Goal: Transaction & Acquisition: Download file/media

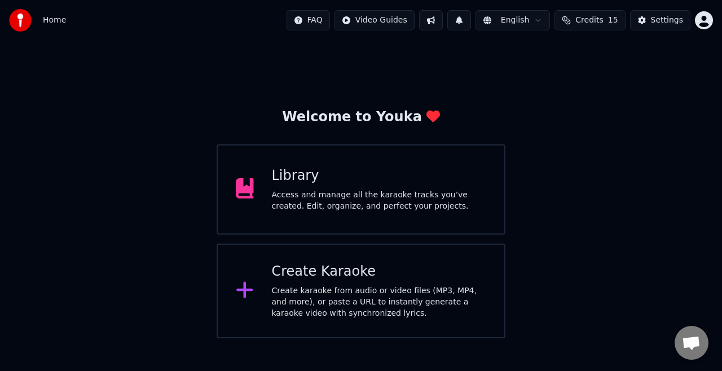
click at [298, 290] on div "Create karaoke from audio or video files (MP3, MP4, and more), or paste a URL t…" at bounding box center [379, 302] width 215 height 34
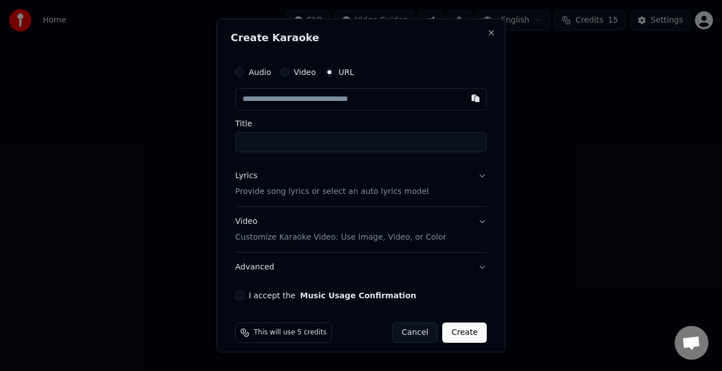
click at [290, 100] on input "text" at bounding box center [361, 99] width 252 height 23
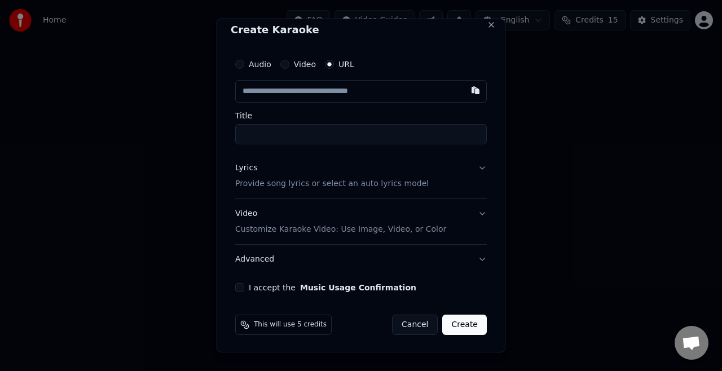
click at [238, 215] on div "Video Customize Karaoke Video: Use Image, Video, or Color" at bounding box center [340, 221] width 211 height 27
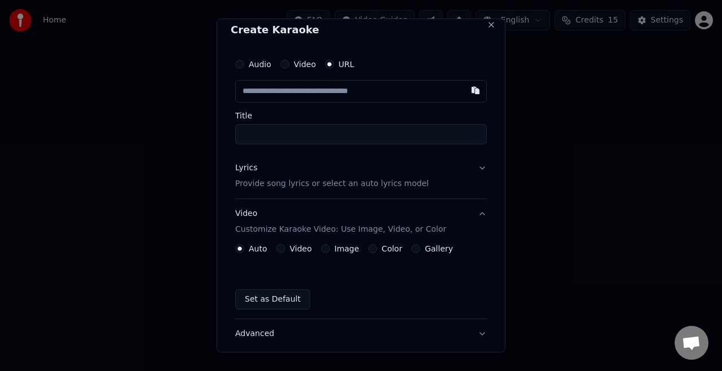
click at [322, 247] on button "Image" at bounding box center [325, 248] width 9 height 9
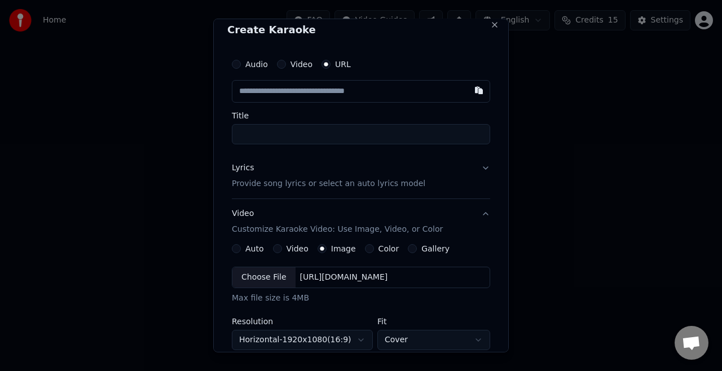
click at [252, 282] on div "Choose File" at bounding box center [263, 277] width 63 height 20
click at [252, 269] on div "Choose File" at bounding box center [263, 277] width 63 height 20
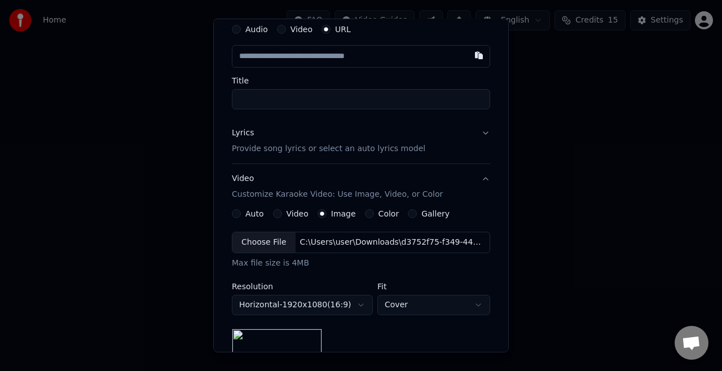
scroll to position [37, 0]
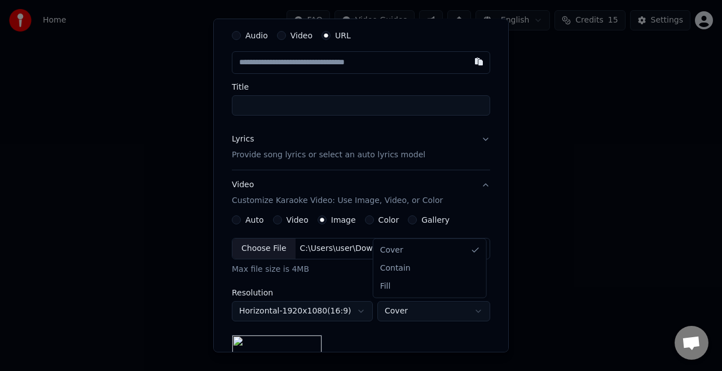
click at [395, 311] on body "**********" at bounding box center [361, 169] width 722 height 338
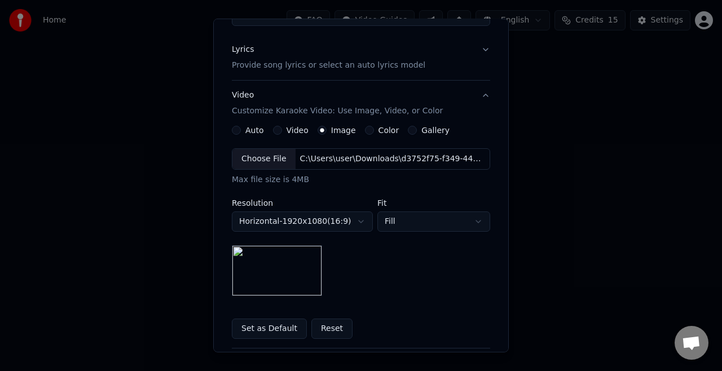
scroll to position [103, 0]
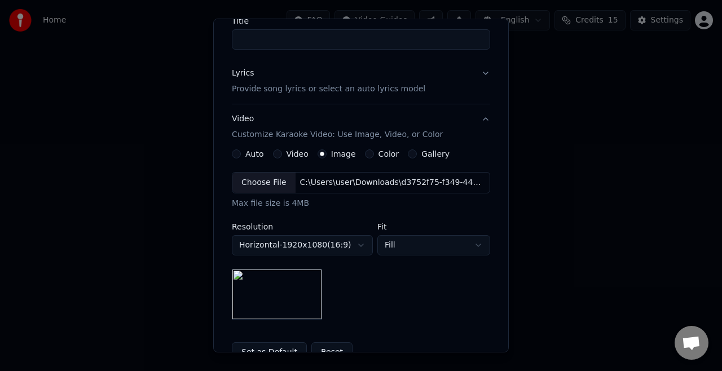
click at [417, 243] on body "**********" at bounding box center [361, 169] width 722 height 338
select select "*****"
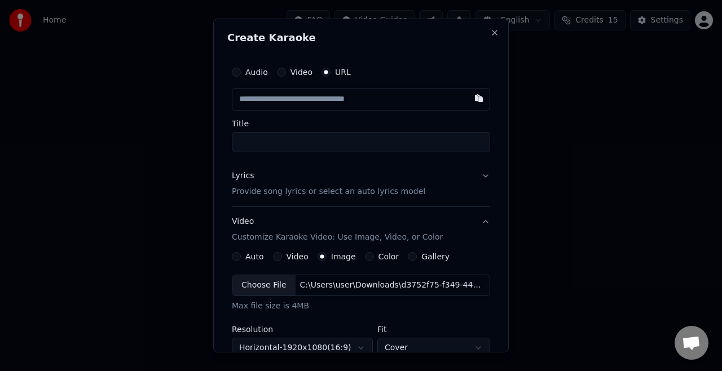
click at [304, 100] on input "text" at bounding box center [361, 99] width 258 height 23
click at [390, 146] on input "Title" at bounding box center [361, 142] width 258 height 20
click at [373, 98] on input "text" at bounding box center [361, 99] width 258 height 23
paste input "**********"
type input "**********"
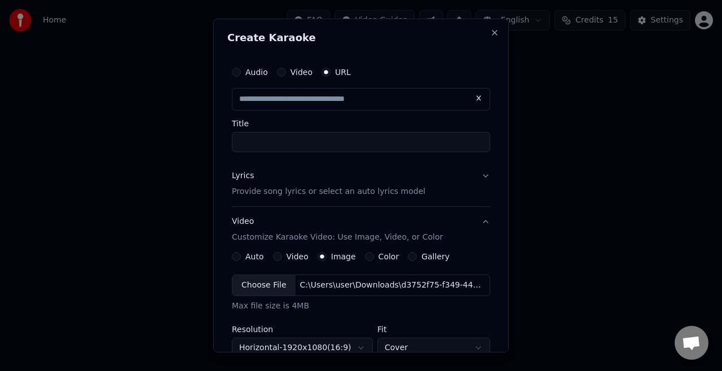
type input "**********"
click at [317, 193] on p "Provide song lyrics or select an auto lyrics model" at bounding box center [328, 191] width 193 height 11
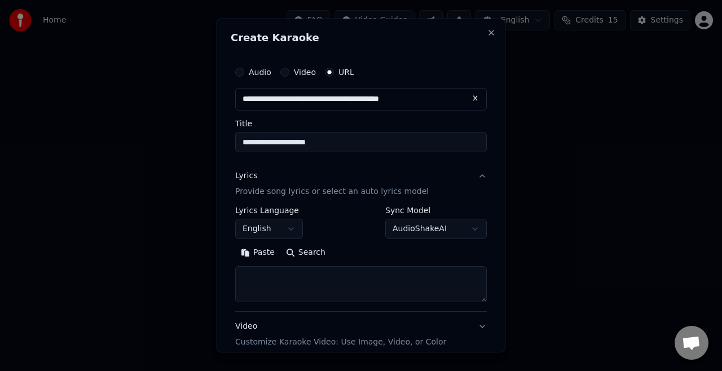
click at [254, 227] on button "English" at bounding box center [269, 229] width 68 height 20
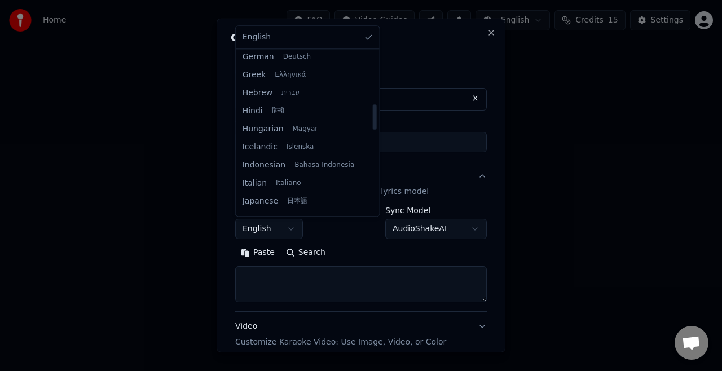
scroll to position [326, 0]
select select "**"
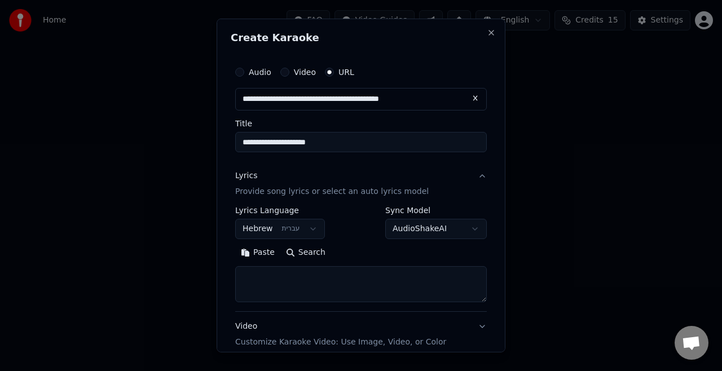
click at [285, 287] on textarea at bounding box center [361, 284] width 252 height 36
paste textarea "**********"
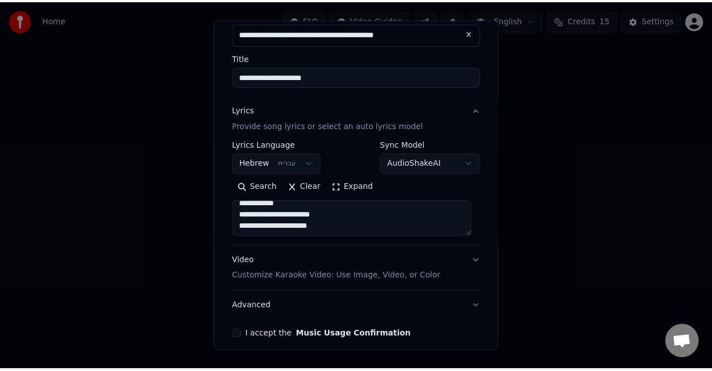
scroll to position [113, 0]
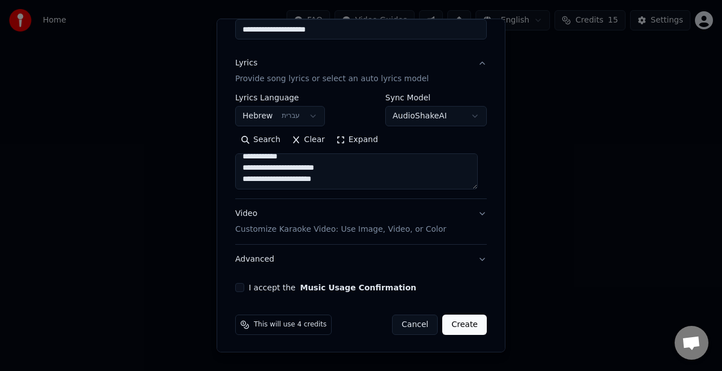
type textarea "**********"
click at [244, 285] on button "I accept the Music Usage Confirmation" at bounding box center [239, 287] width 9 height 9
click at [456, 325] on button "Create" at bounding box center [464, 325] width 45 height 20
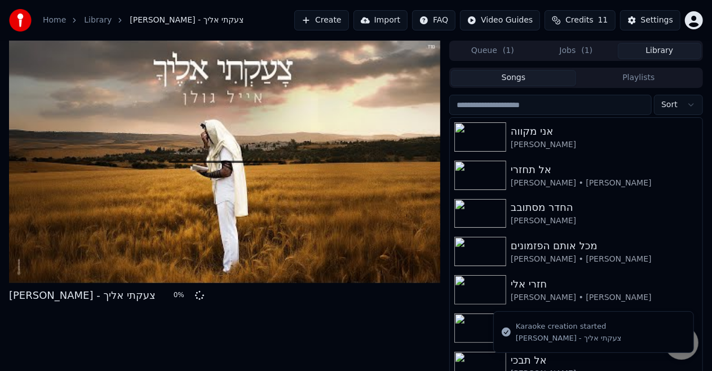
drag, startPoint x: 642, startPoint y: 45, endPoint x: 588, endPoint y: 46, distance: 54.2
click at [588, 46] on div "Queue ( 1 ) Jobs ( 1 ) Library" at bounding box center [577, 51] width 254 height 20
click at [581, 51] on button "Jobs ( 1 )" at bounding box center [576, 51] width 83 height 16
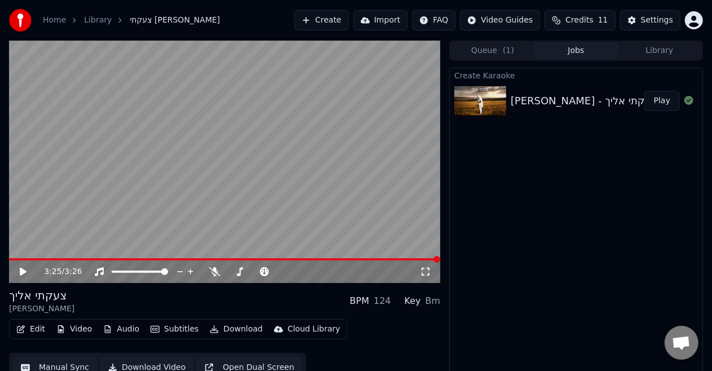
drag, startPoint x: 26, startPoint y: 263, endPoint x: 26, endPoint y: 270, distance: 6.2
click at [26, 270] on div "3:25 / 3:26" at bounding box center [225, 272] width 432 height 23
click at [26, 270] on icon at bounding box center [31, 271] width 26 height 9
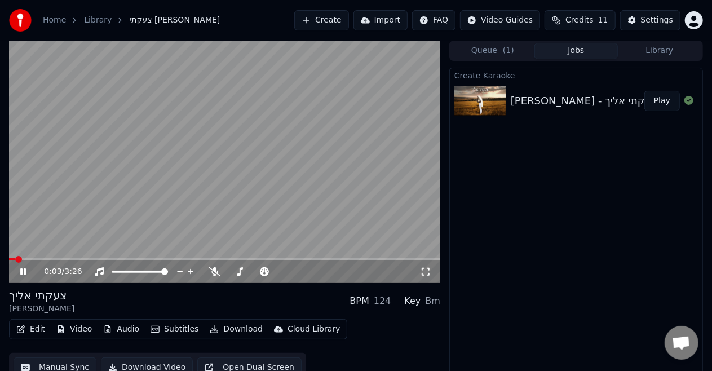
drag, startPoint x: 65, startPoint y: 257, endPoint x: 75, endPoint y: 258, distance: 9.6
click at [75, 258] on video at bounding box center [225, 162] width 432 height 243
click at [78, 258] on span at bounding box center [225, 259] width 432 height 2
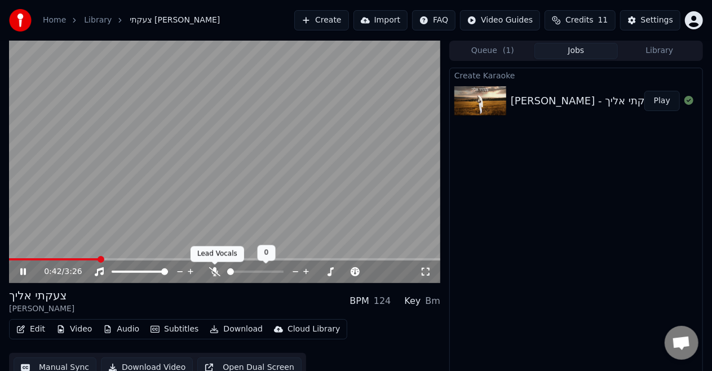
click at [214, 272] on icon at bounding box center [214, 271] width 11 height 9
drag, startPoint x: 323, startPoint y: 262, endPoint x: 323, endPoint y: 255, distance: 6.8
click at [323, 255] on div "0:45 / 3:26" at bounding box center [225, 162] width 432 height 243
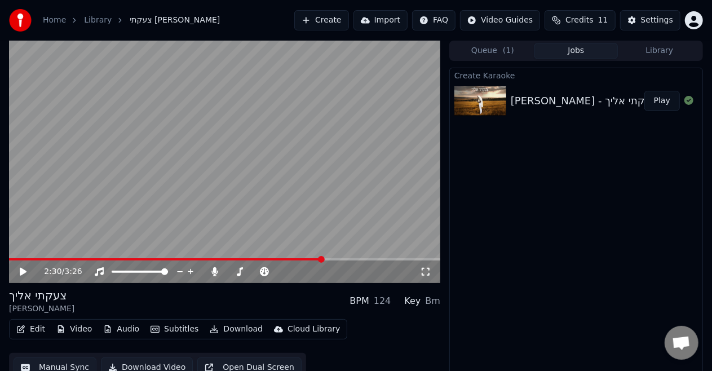
click at [323, 258] on span at bounding box center [225, 259] width 432 height 2
click at [308, 186] on video at bounding box center [225, 162] width 432 height 243
click at [342, 259] on span at bounding box center [181, 259] width 344 height 2
click at [289, 259] on span at bounding box center [149, 259] width 281 height 2
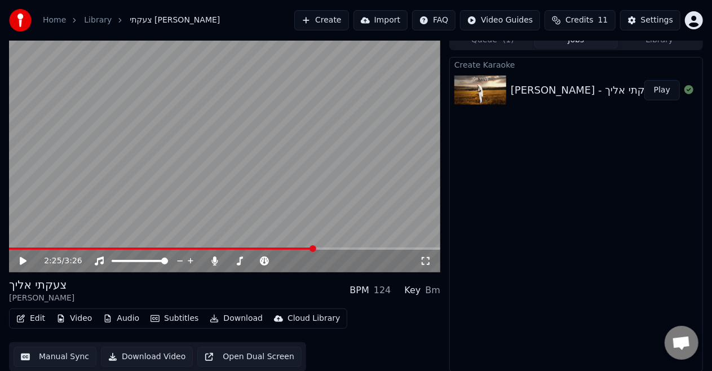
scroll to position [12, 0]
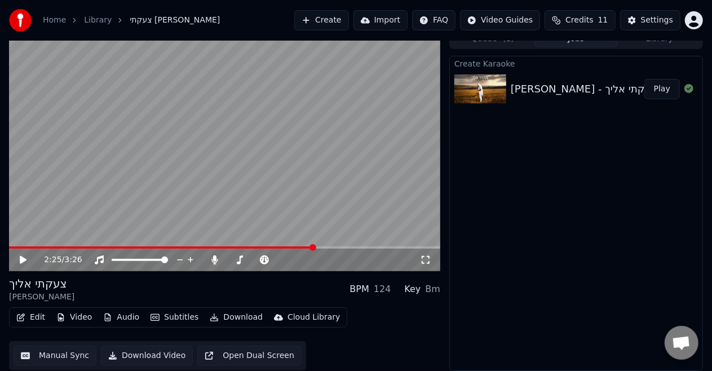
click at [36, 354] on button "Manual Sync" at bounding box center [55, 356] width 83 height 20
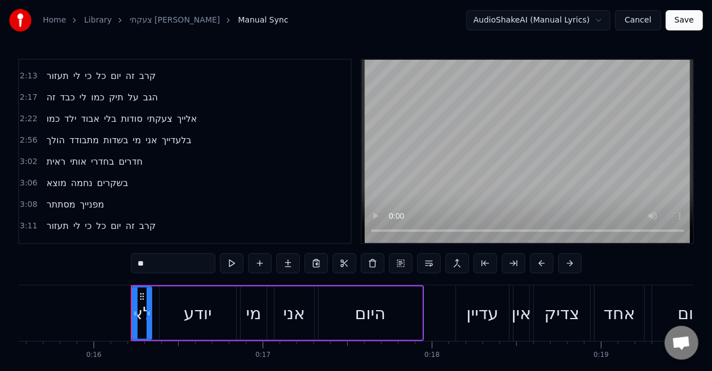
scroll to position [0, 2689]
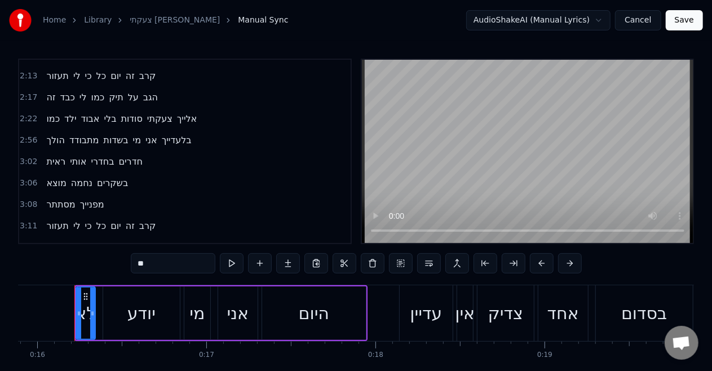
click at [52, 112] on span "כמו" at bounding box center [53, 118] width 16 height 13
type input "***"
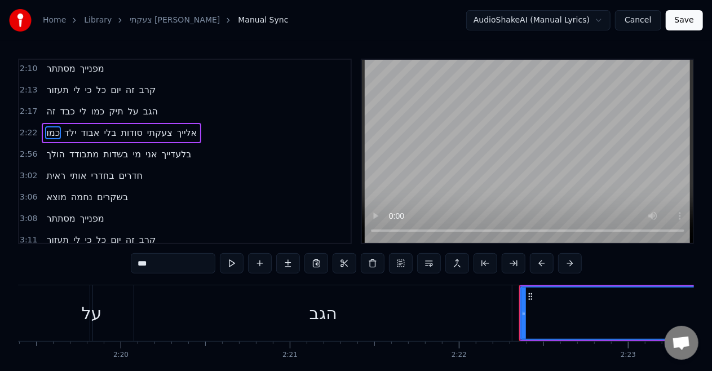
scroll to position [0, 24036]
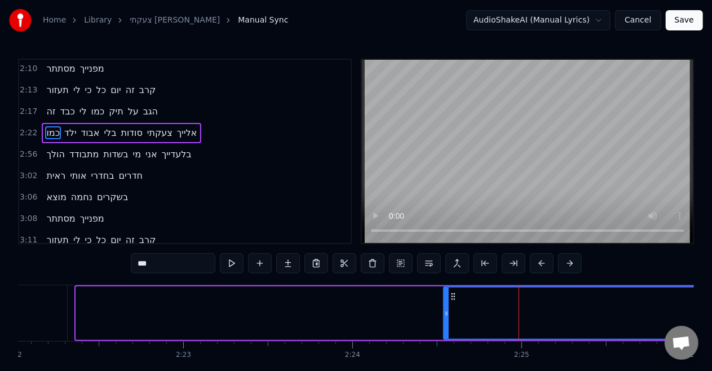
drag, startPoint x: 78, startPoint y: 315, endPoint x: 454, endPoint y: 323, distance: 376.4
click at [449, 323] on div at bounding box center [447, 313] width 5 height 51
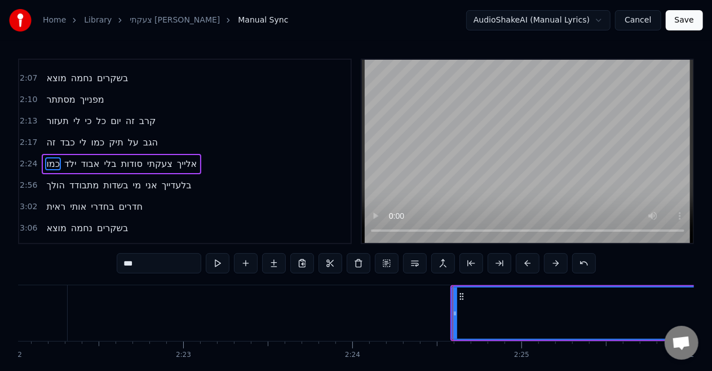
scroll to position [614, 0]
drag, startPoint x: 454, startPoint y: 323, endPoint x: 508, endPoint y: 325, distance: 53.6
click at [508, 325] on div at bounding box center [507, 313] width 5 height 51
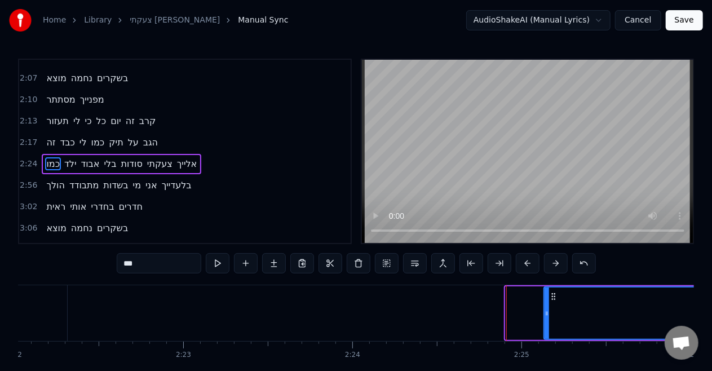
drag, startPoint x: 508, startPoint y: 325, endPoint x: 549, endPoint y: 325, distance: 41.7
click at [549, 325] on div at bounding box center [547, 313] width 5 height 51
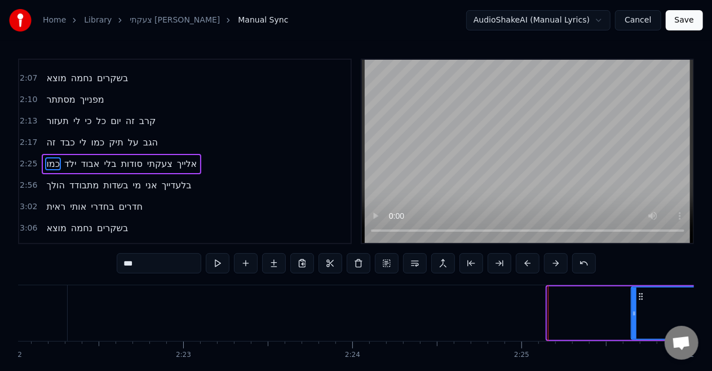
drag, startPoint x: 549, startPoint y: 325, endPoint x: 654, endPoint y: 335, distance: 105.4
click at [637, 335] on div at bounding box center [634, 313] width 5 height 51
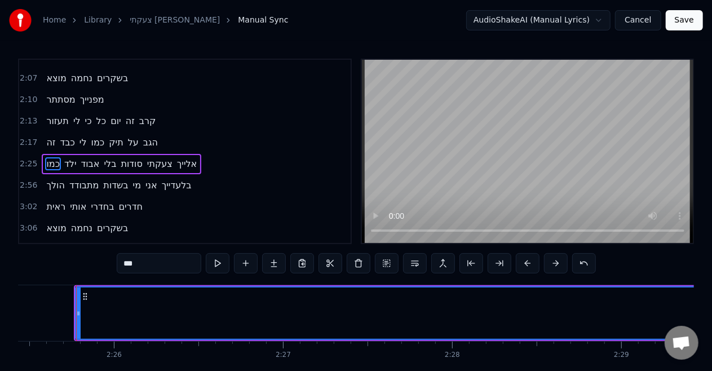
scroll to position [0, 24615]
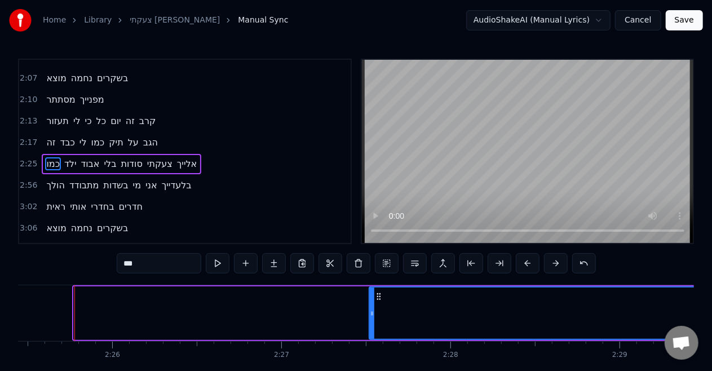
drag, startPoint x: 78, startPoint y: 313, endPoint x: 393, endPoint y: 339, distance: 315.9
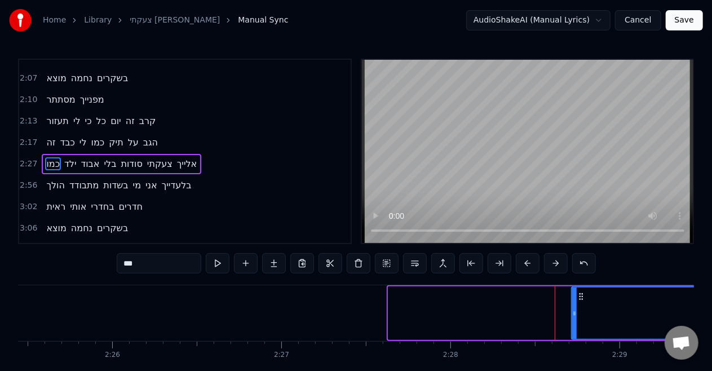
drag, startPoint x: 390, startPoint y: 310, endPoint x: 573, endPoint y: 292, distance: 184.2
click at [573, 292] on div at bounding box center [575, 313] width 5 height 51
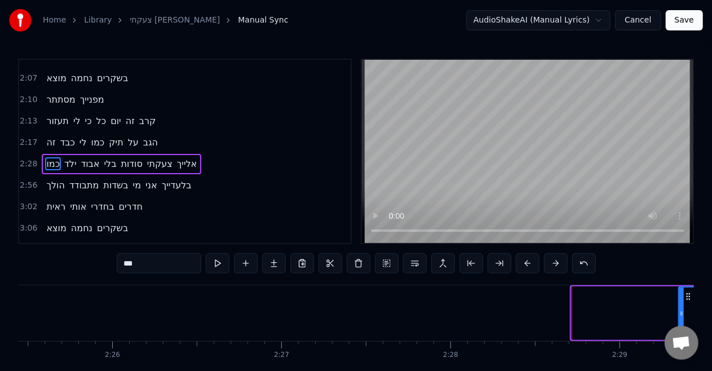
drag, startPoint x: 575, startPoint y: 308, endPoint x: 685, endPoint y: 292, distance: 110.6
click at [684, 292] on div at bounding box center [682, 313] width 5 height 51
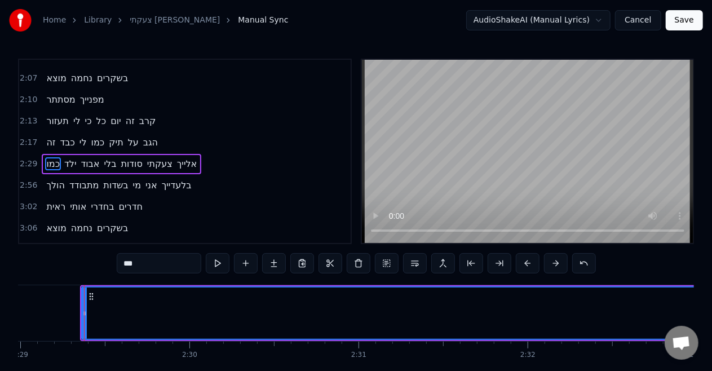
scroll to position [0, 25224]
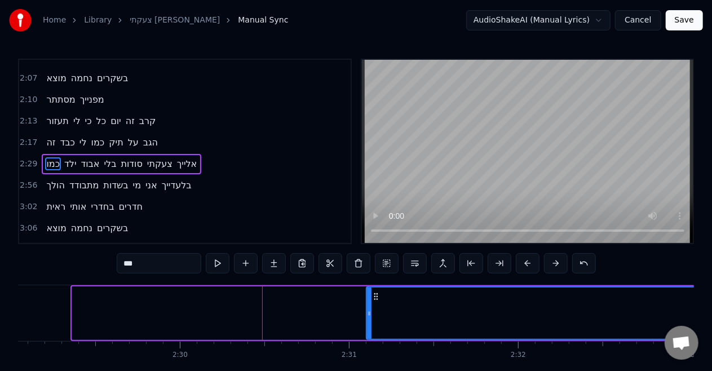
drag, startPoint x: 75, startPoint y: 313, endPoint x: 375, endPoint y: 337, distance: 300.6
click at [372, 337] on div at bounding box center [369, 313] width 5 height 51
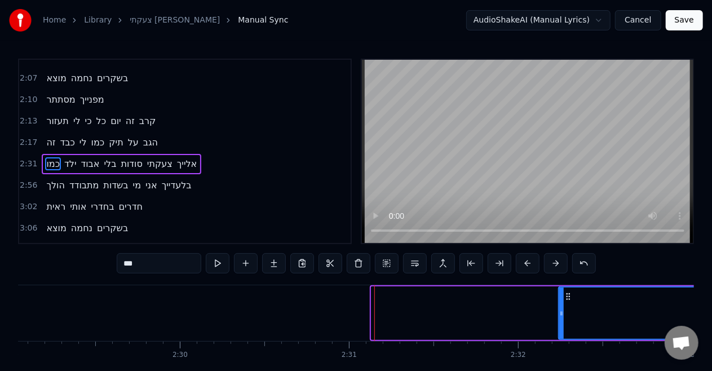
drag, startPoint x: 376, startPoint y: 312, endPoint x: 563, endPoint y: 318, distance: 187.4
click at [563, 318] on div at bounding box center [562, 313] width 5 height 51
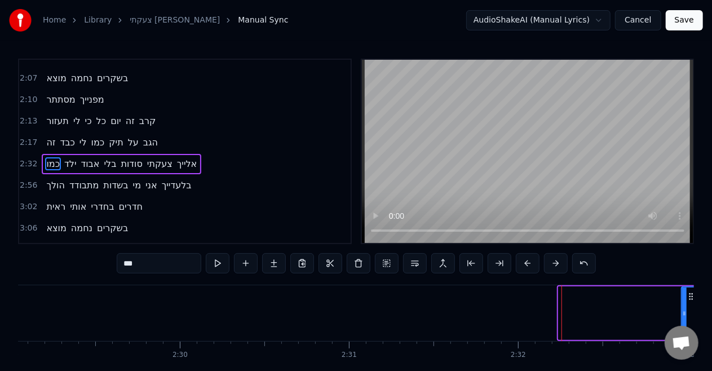
drag, startPoint x: 563, startPoint y: 312, endPoint x: 686, endPoint y: 314, distance: 123.0
click at [686, 314] on icon at bounding box center [685, 313] width 5 height 9
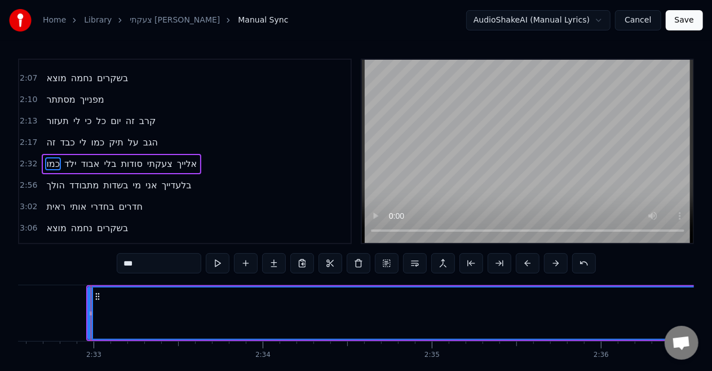
scroll to position [0, 25834]
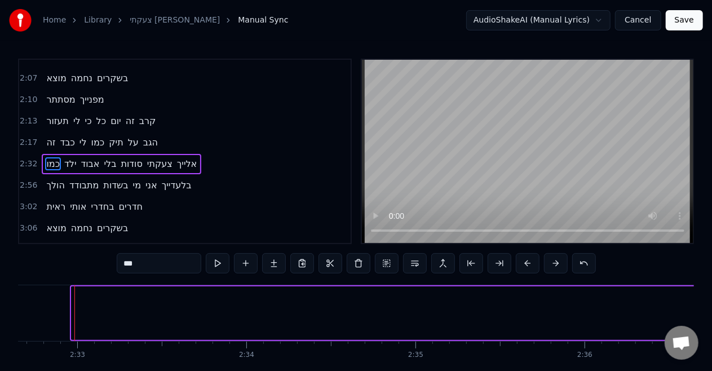
drag, startPoint x: 73, startPoint y: 316, endPoint x: 705, endPoint y: 298, distance: 632.6
click at [705, 298] on div "Home Library צעקתי אליך • אייל גולן Manual Sync AudioShakeAI (Manual Lyrics) Ca…" at bounding box center [356, 199] width 712 height 399
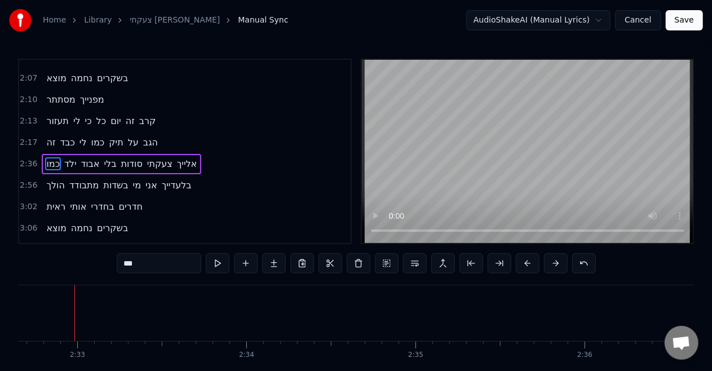
click at [50, 157] on span "כמו" at bounding box center [53, 163] width 16 height 13
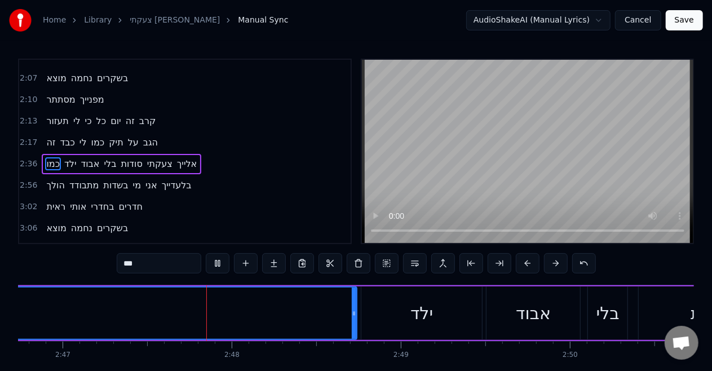
scroll to position [0, 28224]
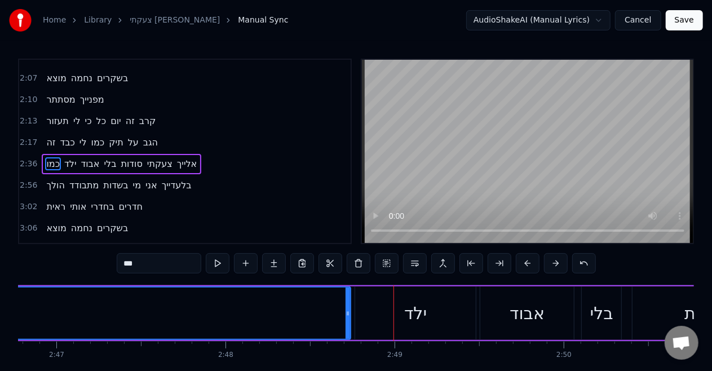
click at [48, 157] on span "כמו" at bounding box center [53, 163] width 16 height 13
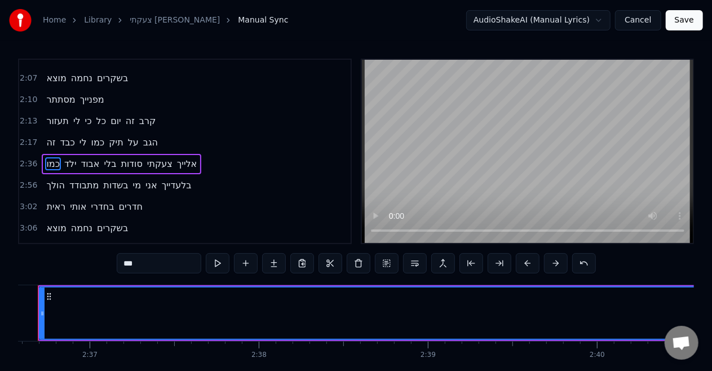
scroll to position [0, 26462]
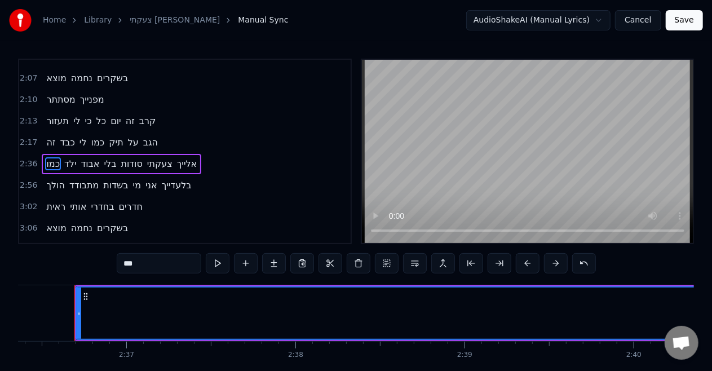
drag, startPoint x: 89, startPoint y: 317, endPoint x: 183, endPoint y: 305, distance: 94.4
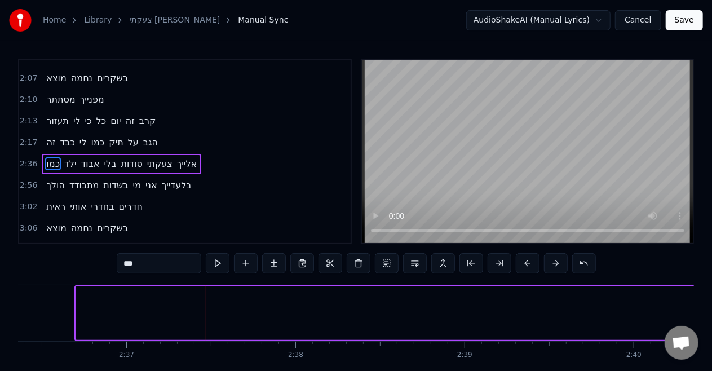
drag, startPoint x: 78, startPoint y: 315, endPoint x: 722, endPoint y: 308, distance: 643.7
click at [712, 308] on html "Home Library צעקתי אליך • אייל גולן Manual Sync AudioShakeAI (Manual Lyrics) Ca…" at bounding box center [356, 208] width 712 height 417
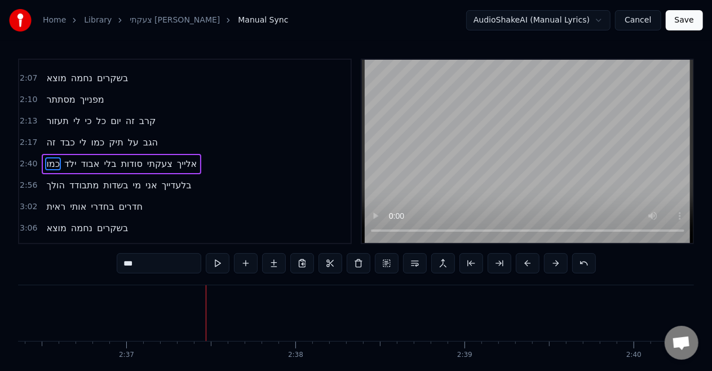
click at [51, 157] on span "כמו" at bounding box center [53, 163] width 16 height 13
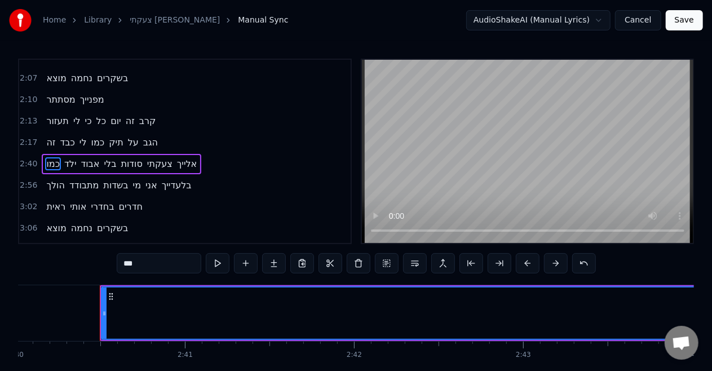
scroll to position [0, 27106]
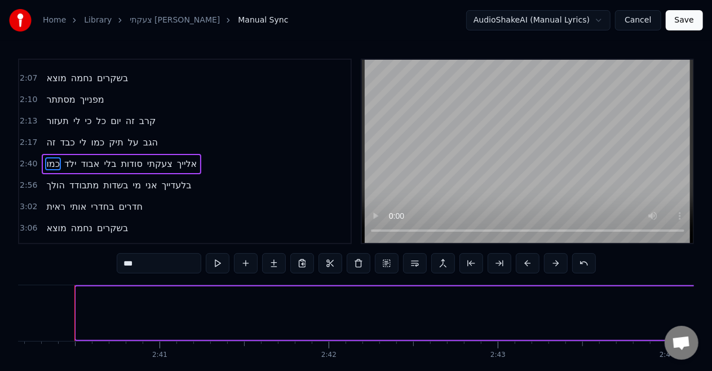
drag, startPoint x: 77, startPoint y: 316, endPoint x: 722, endPoint y: 307, distance: 644.9
click at [712, 307] on html "Home Library צעקתי אליך • אייל גולן Manual Sync AudioShakeAI (Manual Lyrics) Ca…" at bounding box center [356, 208] width 712 height 417
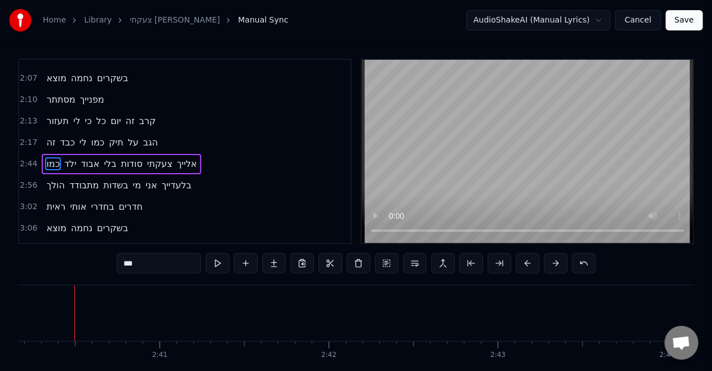
click at [52, 157] on span "כמו" at bounding box center [53, 163] width 16 height 13
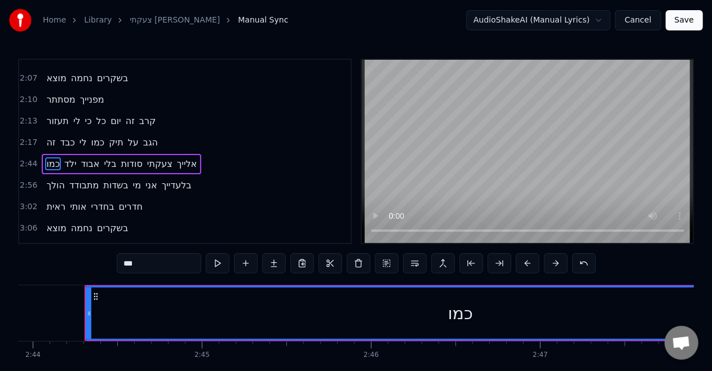
scroll to position [0, 27751]
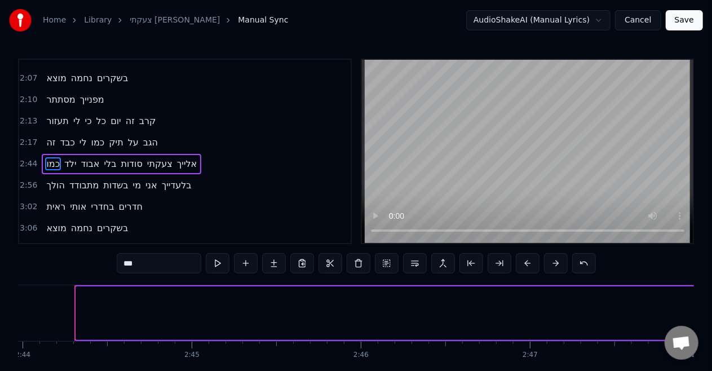
drag, startPoint x: 77, startPoint y: 313, endPoint x: 722, endPoint y: 284, distance: 645.4
click at [712, 284] on html "Home Library צעקתי אליך • אייל גולן Manual Sync AudioShakeAI (Manual Lyrics) Ca…" at bounding box center [356, 208] width 712 height 417
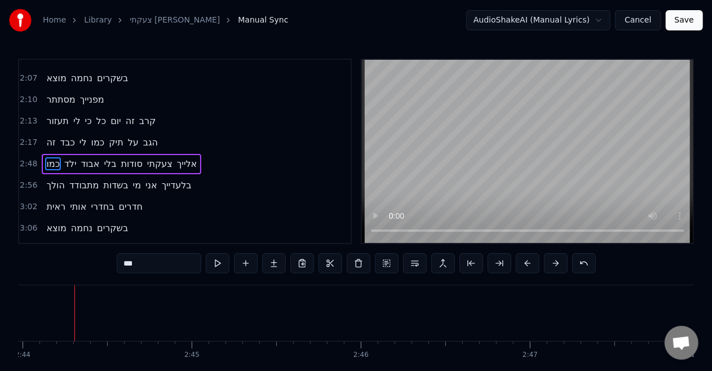
click at [50, 157] on span "כמו" at bounding box center [53, 163] width 16 height 13
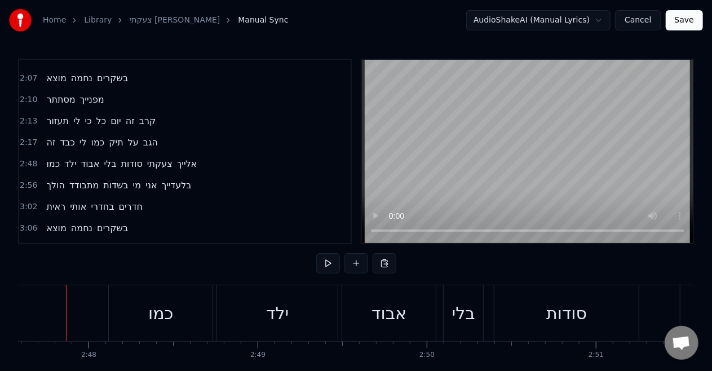
scroll to position [0, 28353]
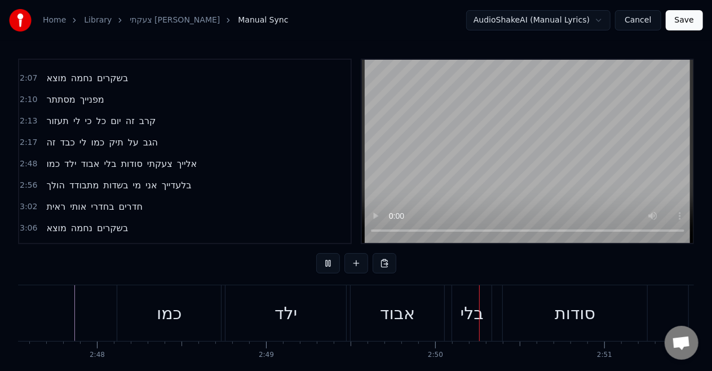
click at [0, 320] on div "Home Library צעקתי אליך • אייל גולן Manual Sync AudioShakeAI (Manual Lyrics) Ca…" at bounding box center [356, 199] width 712 height 399
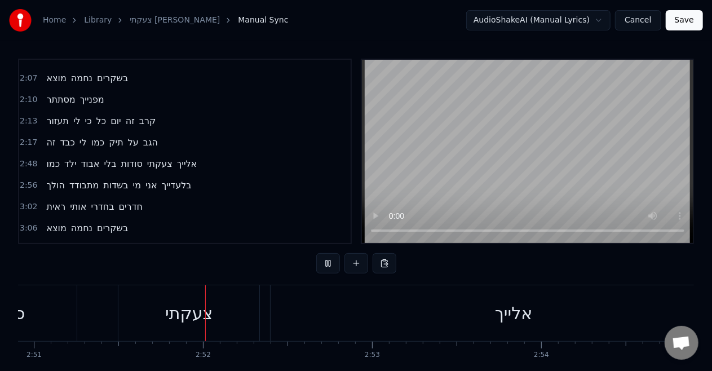
scroll to position [0, 28928]
click at [151, 136] on span "הגב" at bounding box center [150, 142] width 17 height 13
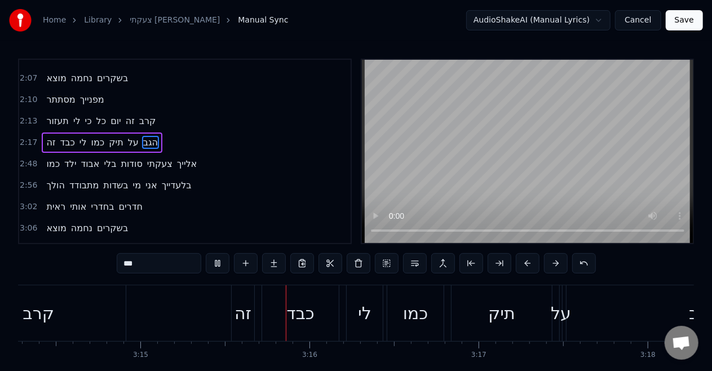
scroll to position [0, 32997]
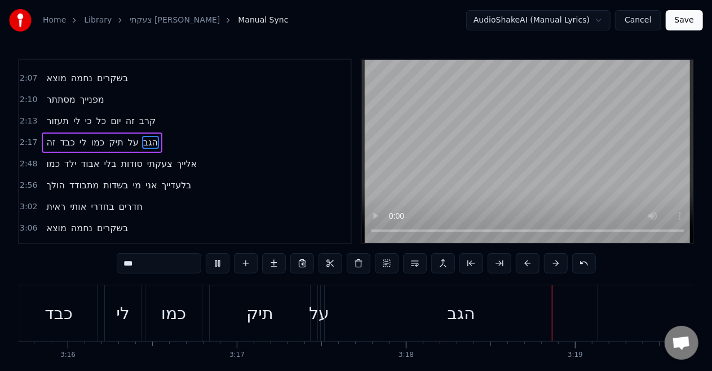
click at [694, 15] on button "Save" at bounding box center [684, 20] width 37 height 20
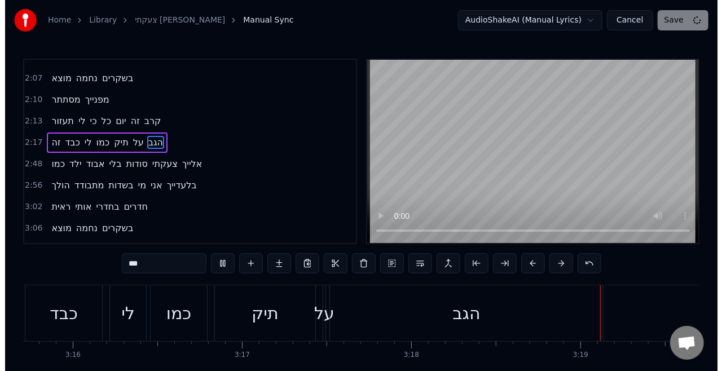
scroll to position [0, 33465]
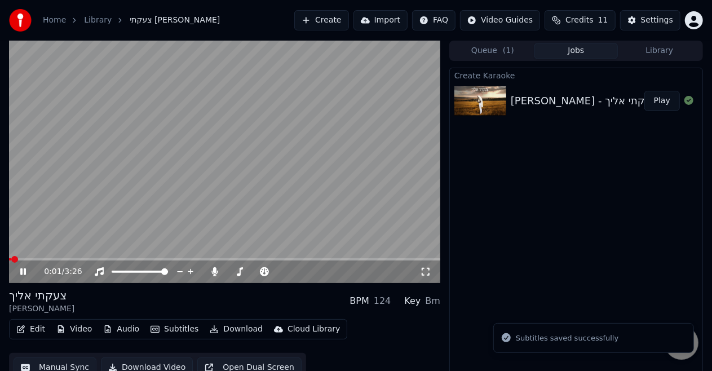
click at [388, 101] on video at bounding box center [225, 162] width 432 height 243
click at [652, 17] on div "Settings" at bounding box center [657, 20] width 32 height 11
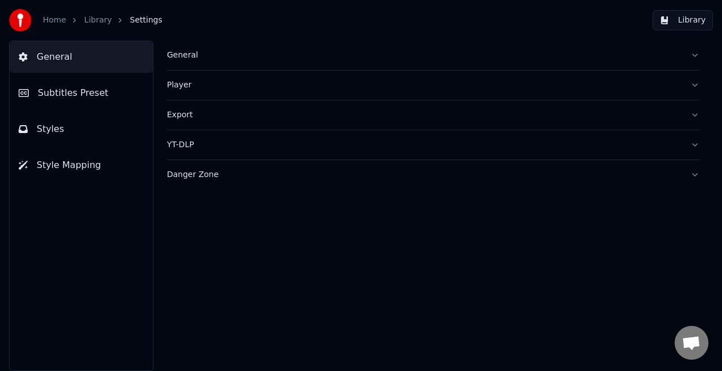
click at [80, 102] on button "Subtitles Preset" at bounding box center [81, 93] width 143 height 32
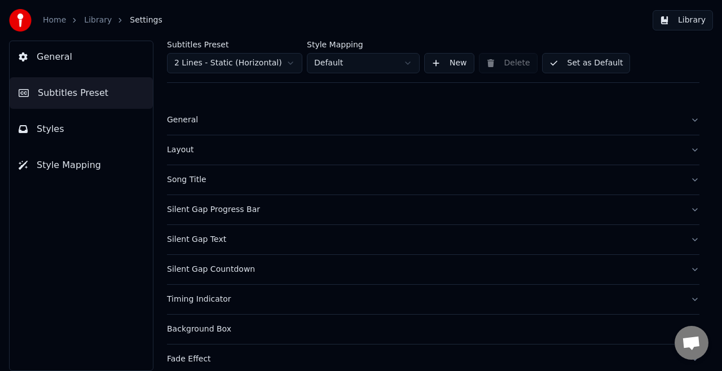
click at [182, 121] on div "General" at bounding box center [424, 120] width 514 height 11
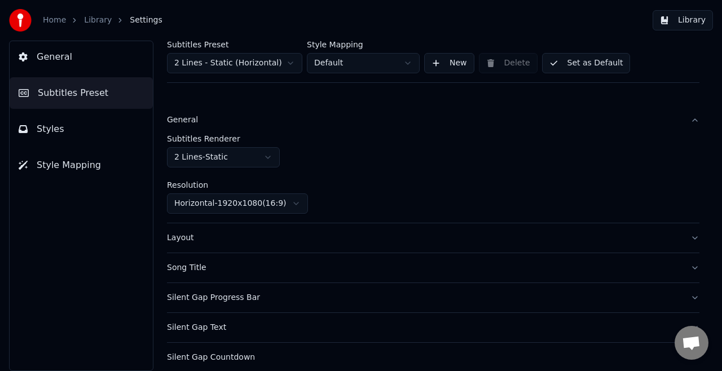
click at [174, 236] on div "Layout" at bounding box center [424, 237] width 514 height 11
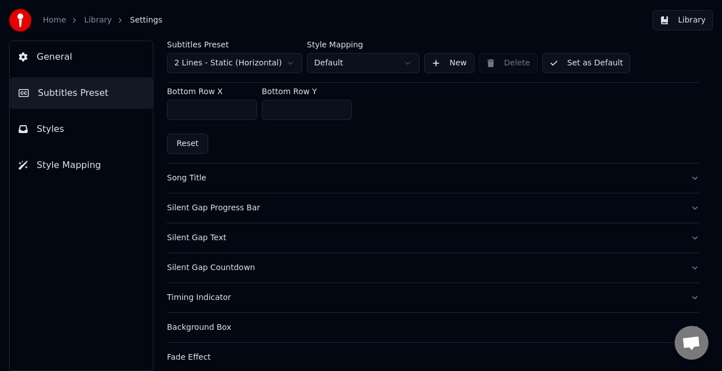
scroll to position [364, 0]
click at [178, 173] on div "Song Title" at bounding box center [424, 176] width 514 height 11
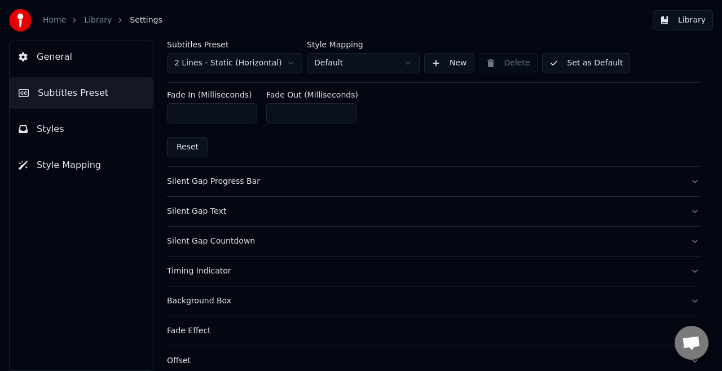
scroll to position [640, 0]
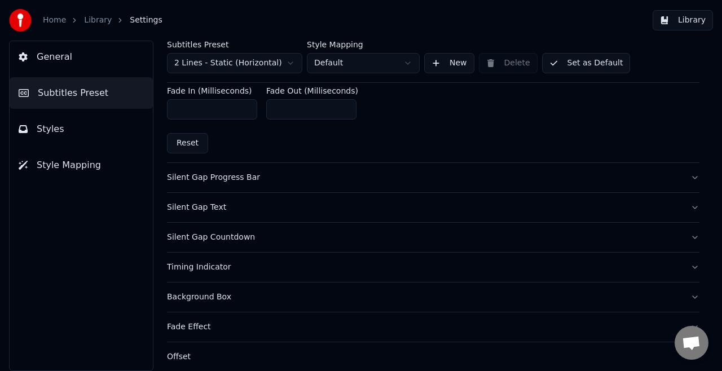
click at [206, 177] on div "Silent Gap Progress Bar" at bounding box center [424, 177] width 514 height 11
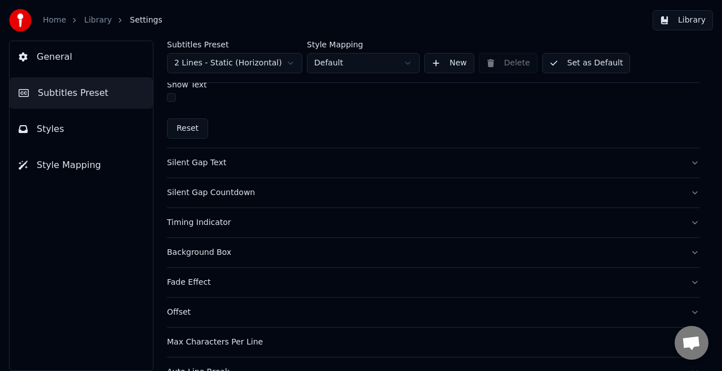
scroll to position [766, 0]
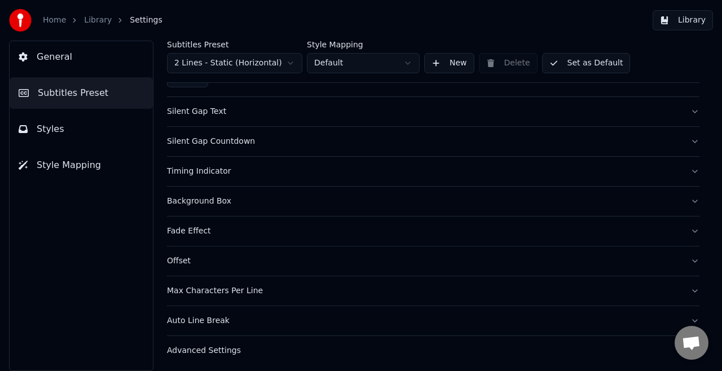
click at [188, 345] on div "Advanced Settings" at bounding box center [424, 350] width 514 height 11
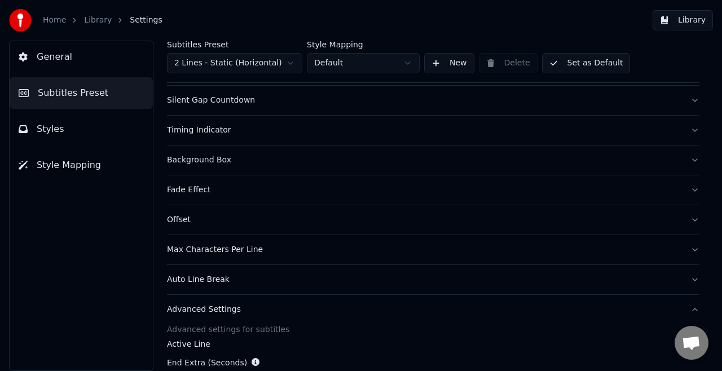
scroll to position [134, 0]
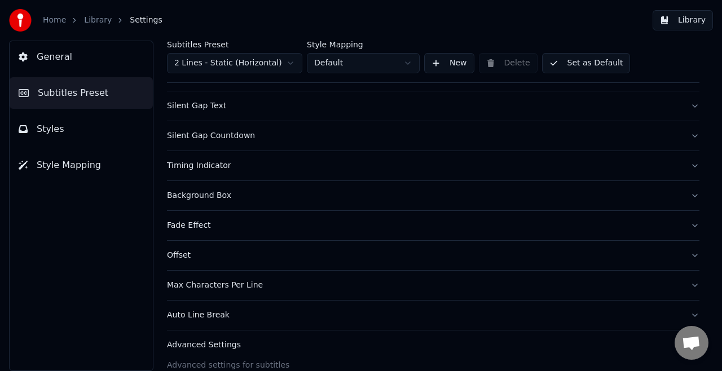
click at [191, 310] on div "Auto Line Break" at bounding box center [424, 315] width 514 height 11
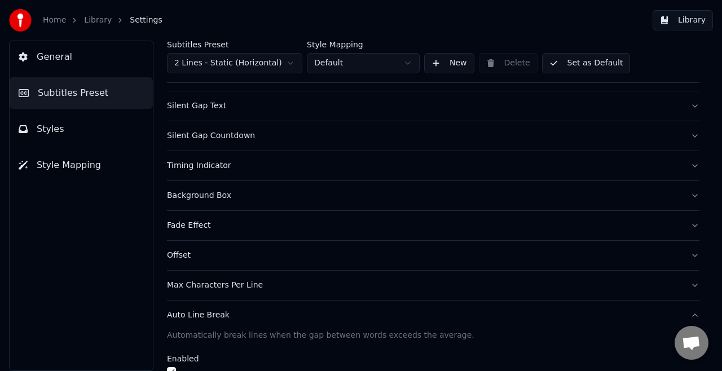
click at [199, 283] on div "Max Characters Per Line" at bounding box center [424, 285] width 514 height 11
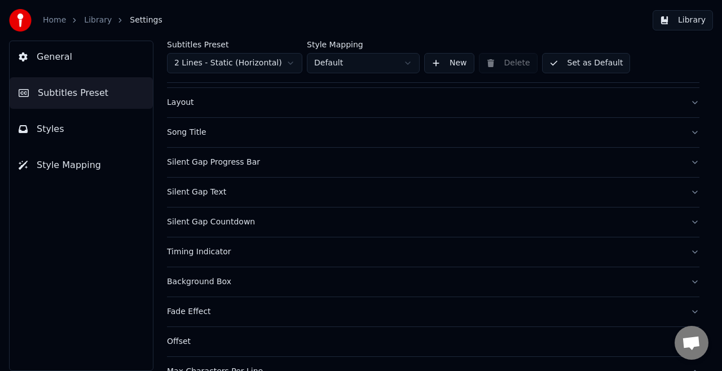
scroll to position [46, 0]
click at [198, 282] on div "Background Box" at bounding box center [424, 283] width 514 height 11
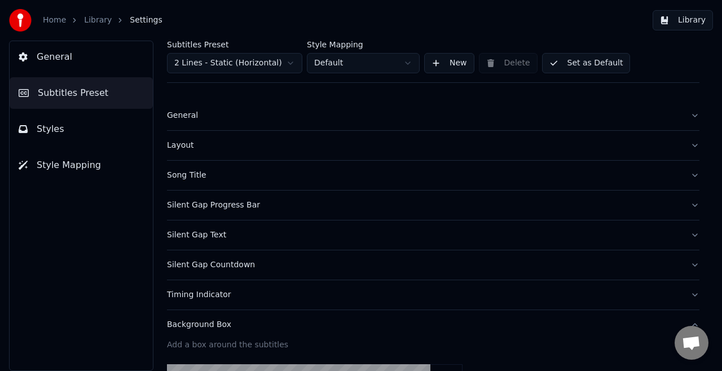
scroll to position [0, 0]
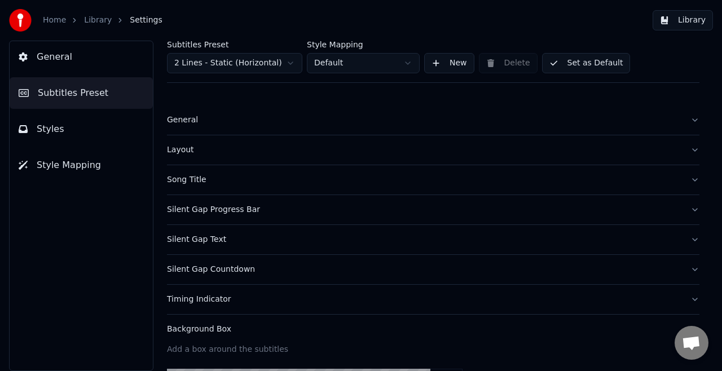
click at [181, 214] on div "Silent Gap Progress Bar" at bounding box center [424, 209] width 514 height 11
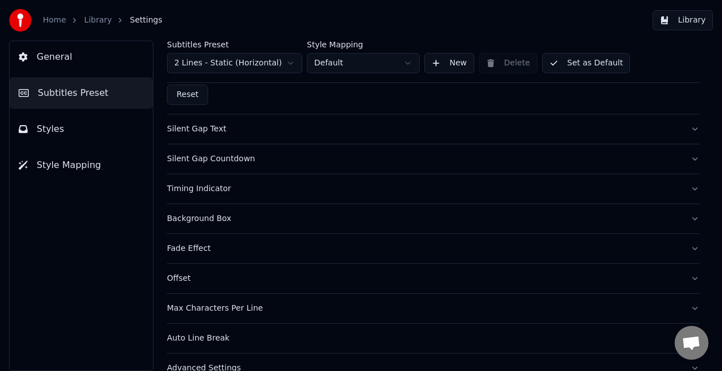
scroll to position [755, 0]
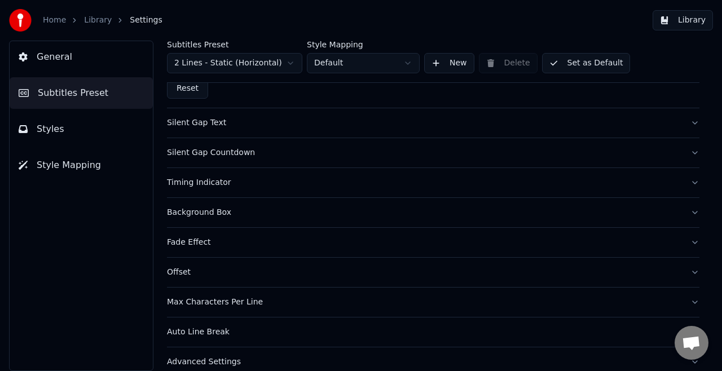
click at [191, 125] on div "Silent Gap Text" at bounding box center [424, 122] width 514 height 11
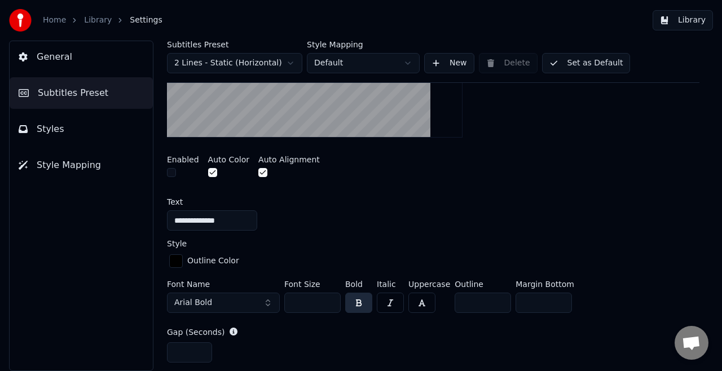
scroll to position [294, 0]
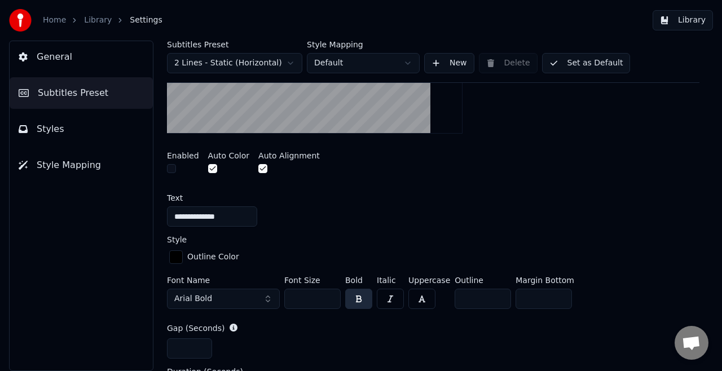
click at [322, 289] on input "**" at bounding box center [312, 299] width 56 height 20
type input "*"
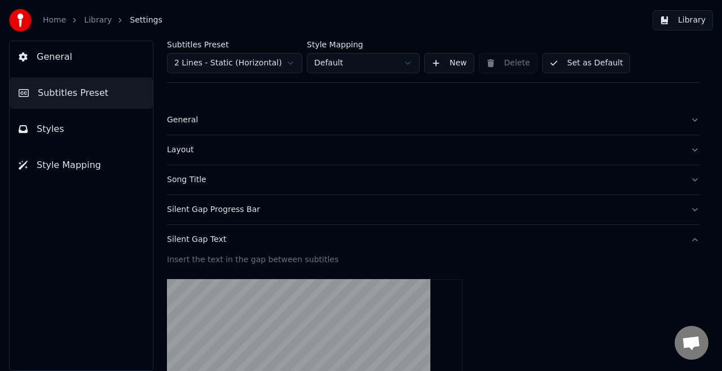
scroll to position [0, 0]
type input "***"
click at [207, 229] on button "Silent Gap Text" at bounding box center [433, 239] width 533 height 29
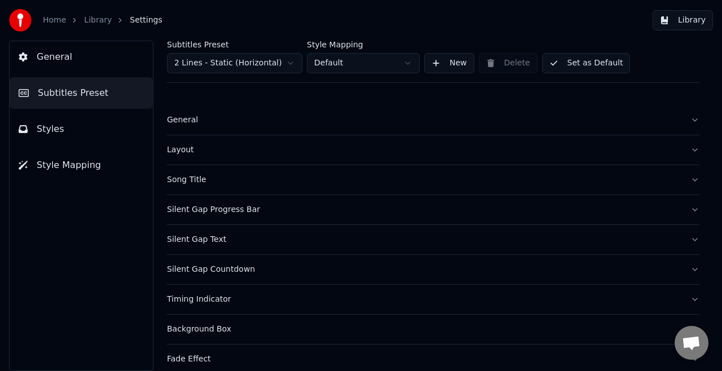
click at [179, 120] on div "General" at bounding box center [424, 120] width 514 height 11
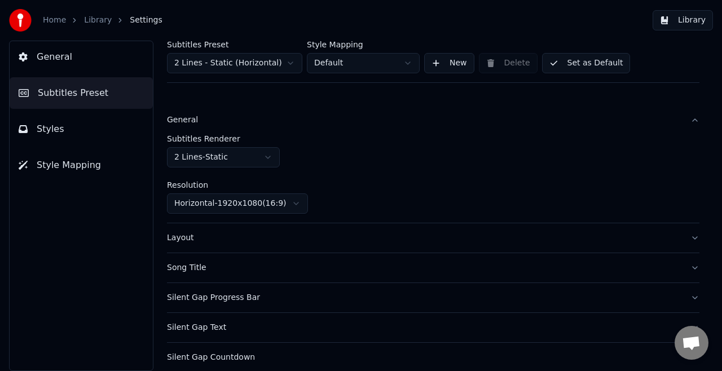
click at [179, 120] on div "General" at bounding box center [424, 120] width 514 height 11
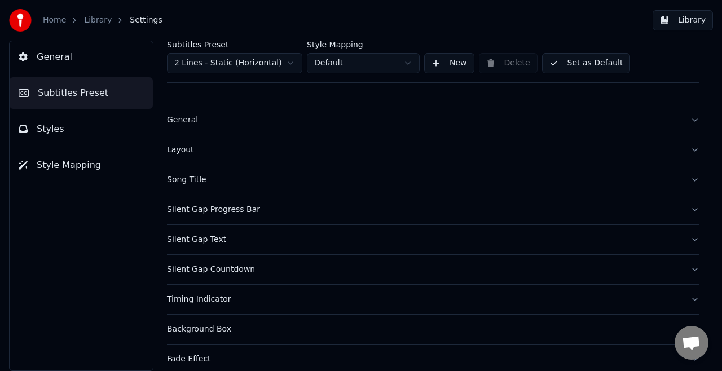
click at [177, 148] on div "Layout" at bounding box center [424, 149] width 514 height 11
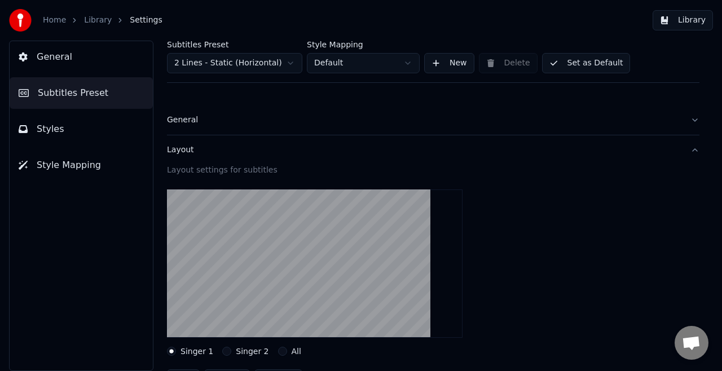
click at [177, 148] on div "Layout" at bounding box center [424, 149] width 514 height 11
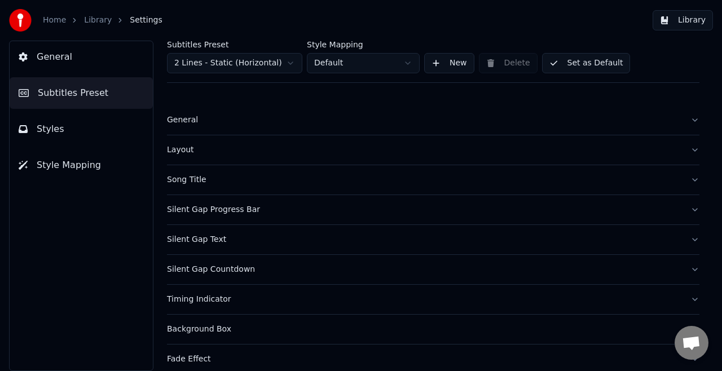
click at [177, 148] on div "Layout" at bounding box center [424, 149] width 514 height 11
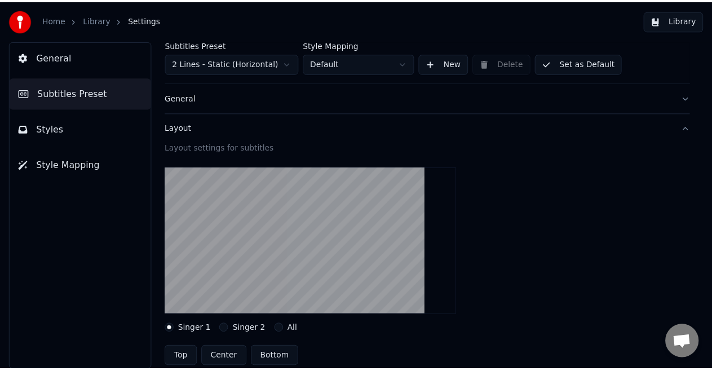
scroll to position [21, 0]
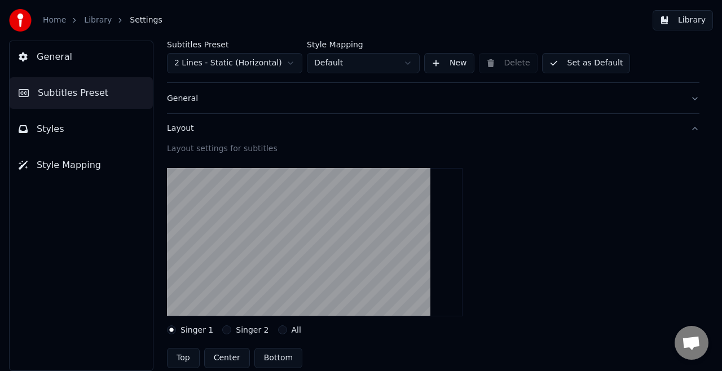
click at [61, 20] on link "Home" at bounding box center [54, 20] width 23 height 11
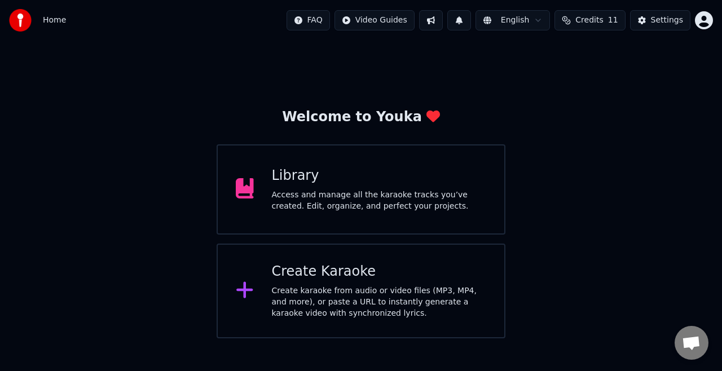
click at [350, 165] on div "Library Access and manage all the karaoke tracks you’ve created. Edit, organize…" at bounding box center [361, 189] width 289 height 90
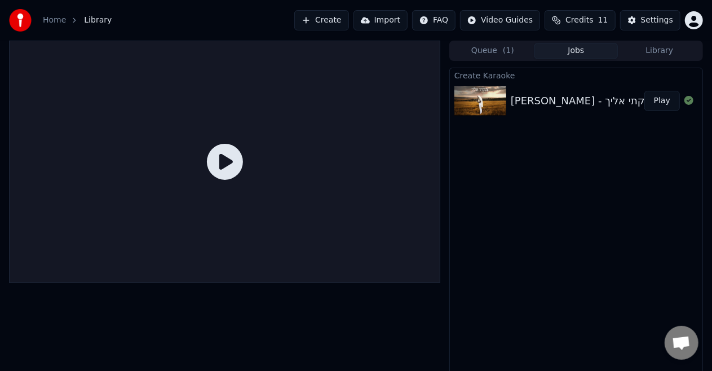
click at [235, 152] on icon at bounding box center [225, 162] width 36 height 36
click at [591, 90] on div "[PERSON_NAME] - צעקתי אליך Play" at bounding box center [576, 101] width 253 height 38
click at [670, 105] on button "Play" at bounding box center [663, 101] width 36 height 20
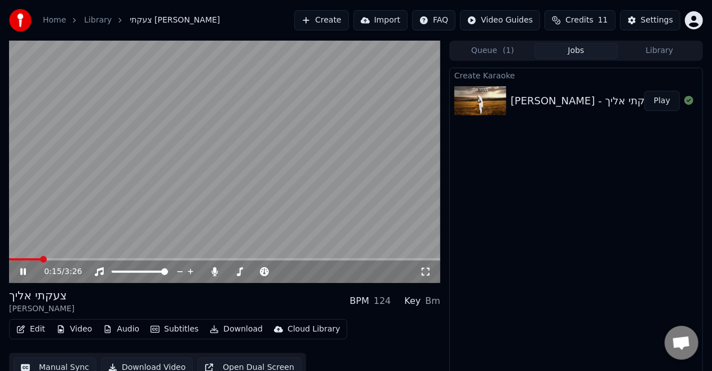
click at [41, 261] on span at bounding box center [225, 259] width 432 height 2
click at [56, 261] on span at bounding box center [225, 259] width 432 height 2
click at [88, 261] on span at bounding box center [225, 259] width 432 height 2
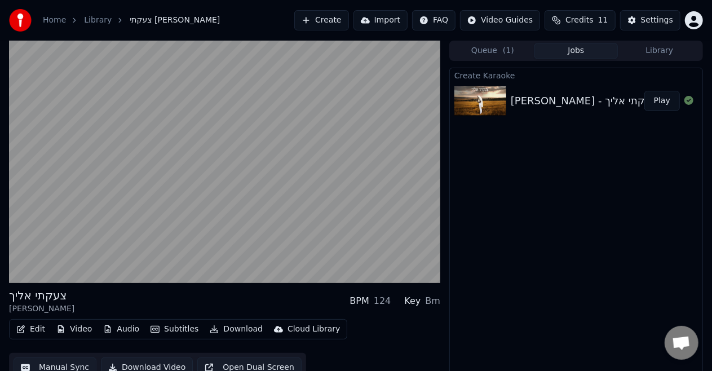
click at [129, 199] on video at bounding box center [225, 162] width 432 height 243
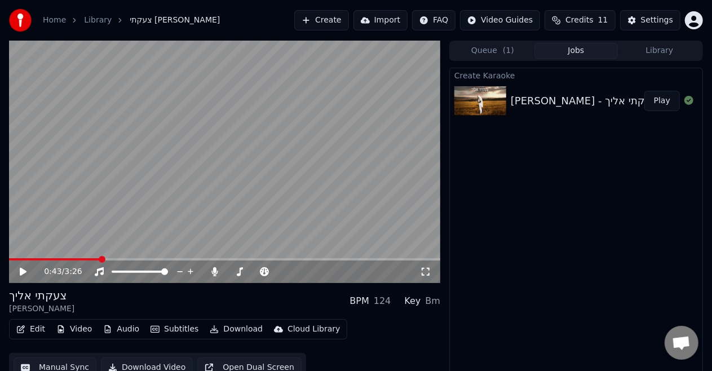
click at [129, 199] on video at bounding box center [225, 162] width 432 height 243
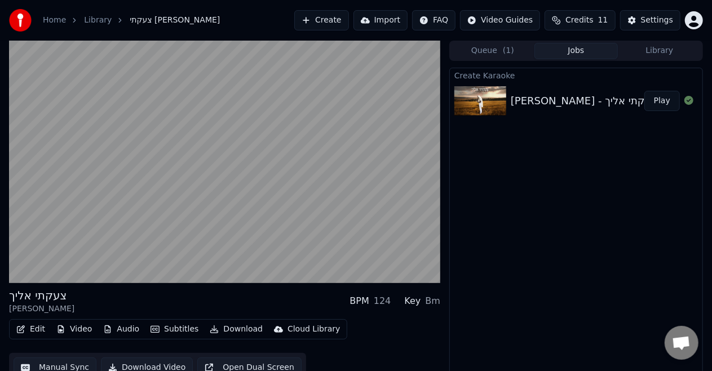
click at [129, 199] on video at bounding box center [225, 162] width 432 height 243
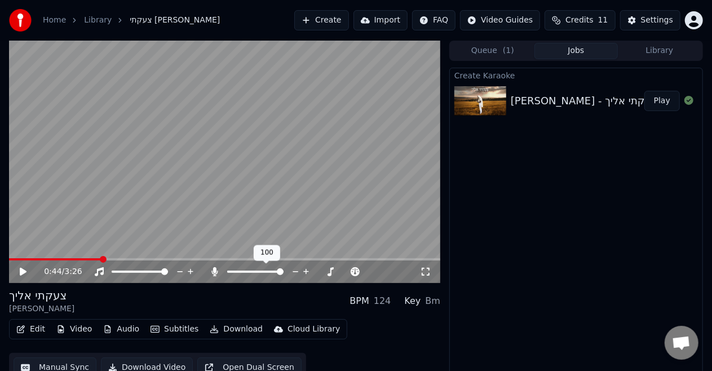
click at [218, 273] on icon at bounding box center [214, 271] width 11 height 9
click at [221, 220] on video at bounding box center [225, 162] width 432 height 243
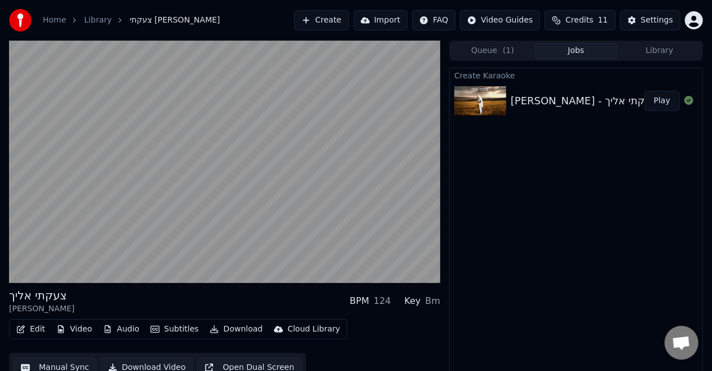
click at [221, 220] on video at bounding box center [225, 162] width 432 height 243
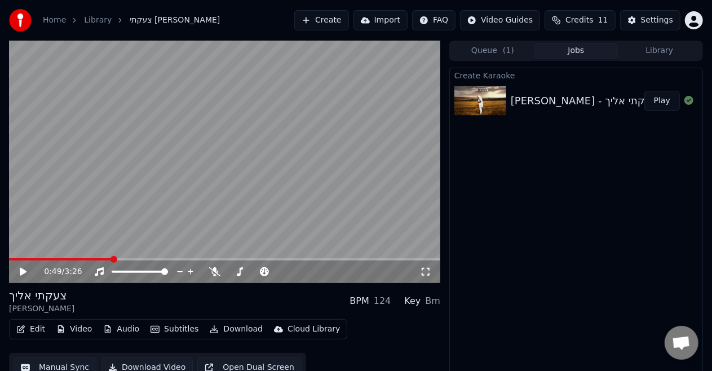
click at [220, 324] on button "Download" at bounding box center [236, 330] width 62 height 16
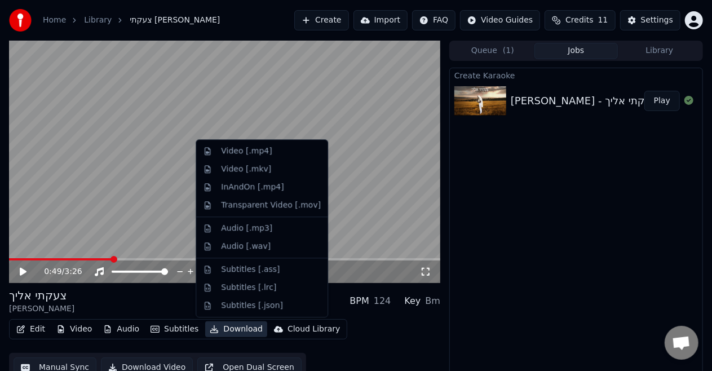
click at [220, 324] on button "Download" at bounding box center [236, 330] width 62 height 16
click at [235, 156] on div "Video [.mp4]" at bounding box center [246, 151] width 51 height 11
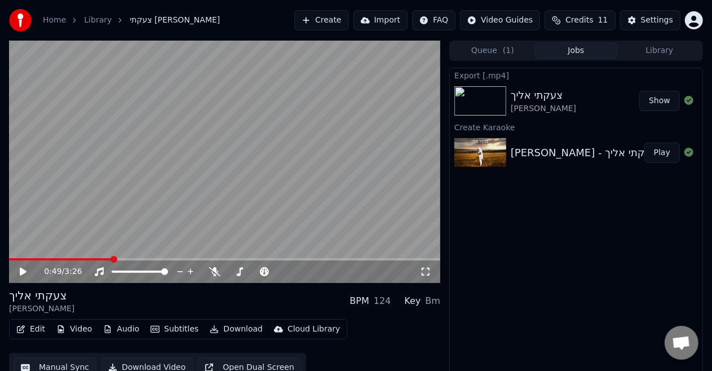
click at [663, 101] on button "Show" at bounding box center [660, 101] width 41 height 20
